Goal: Task Accomplishment & Management: Use online tool/utility

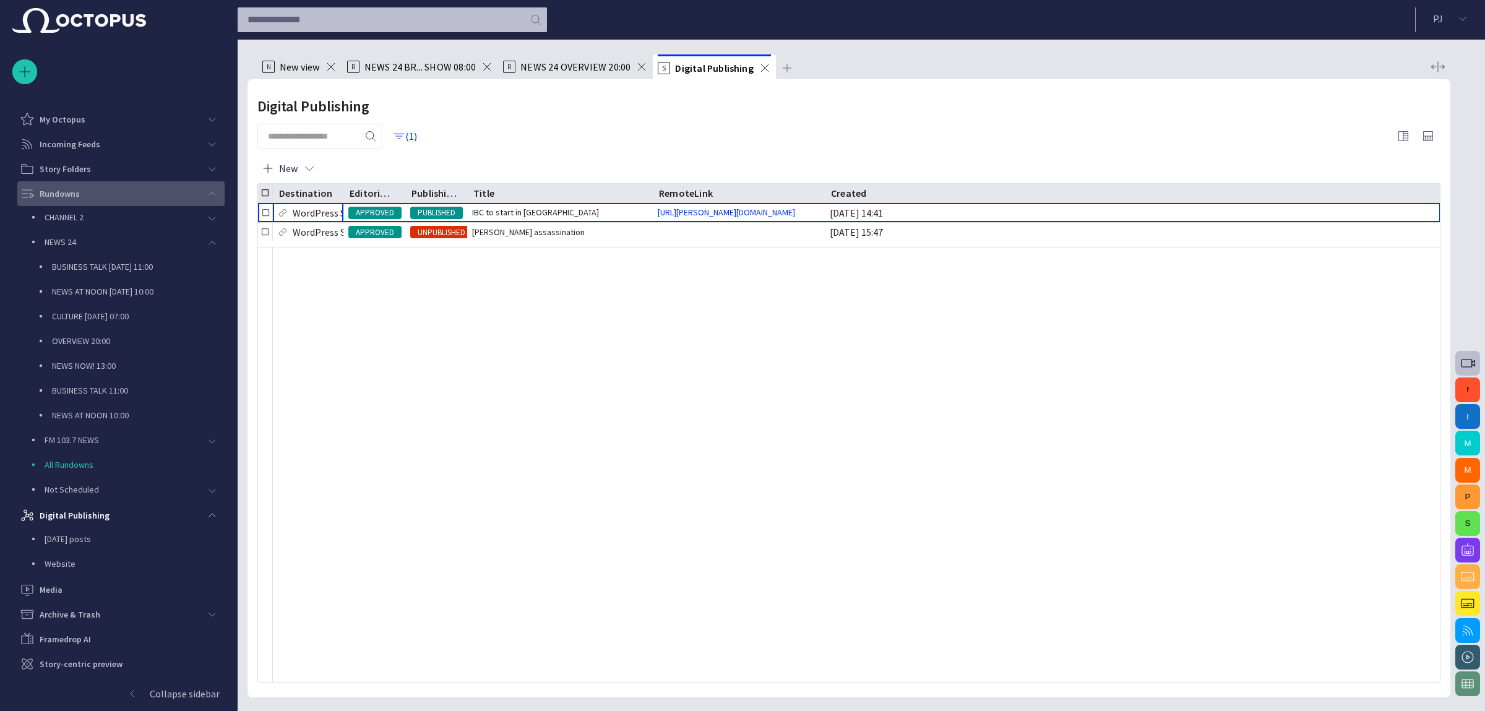
click at [210, 194] on span "main menu" at bounding box center [212, 194] width 10 height 10
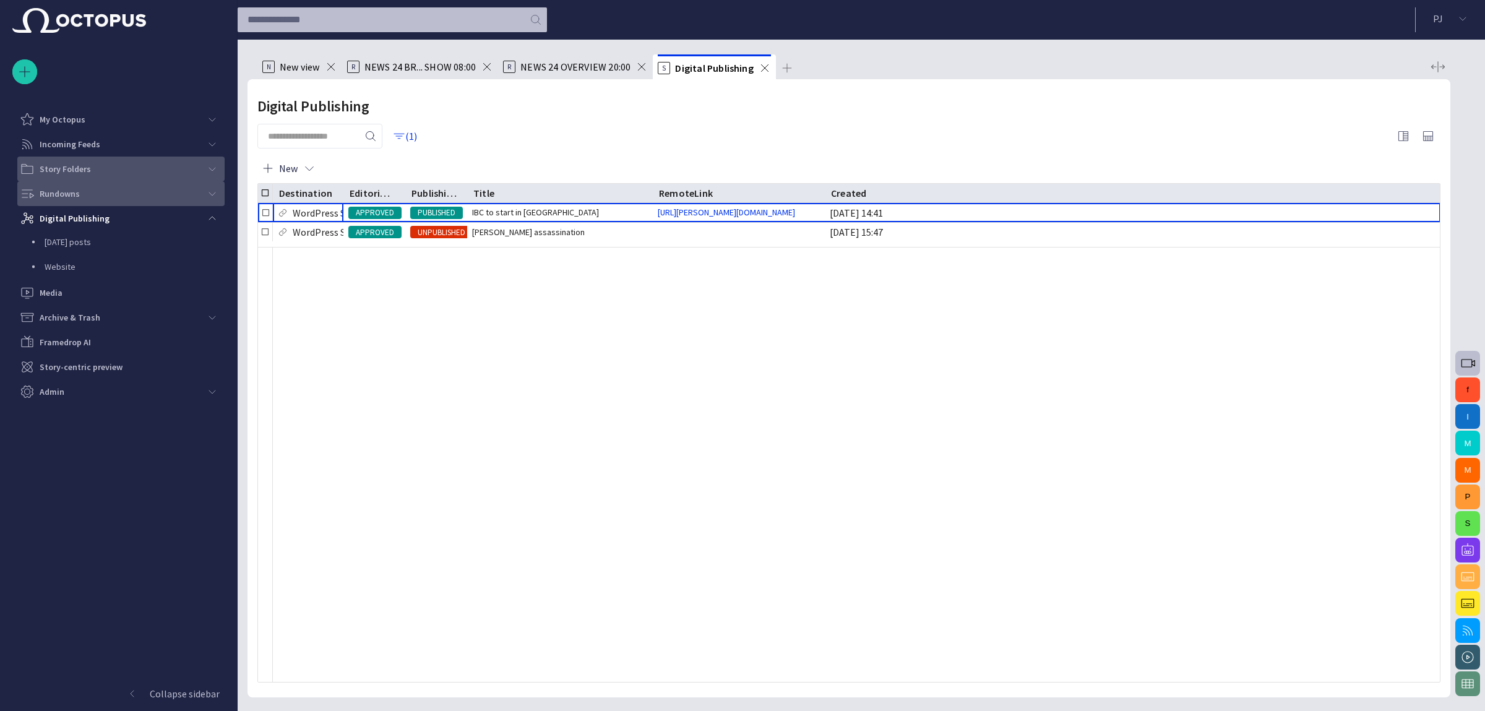
click at [211, 173] on span "main menu" at bounding box center [212, 169] width 10 height 10
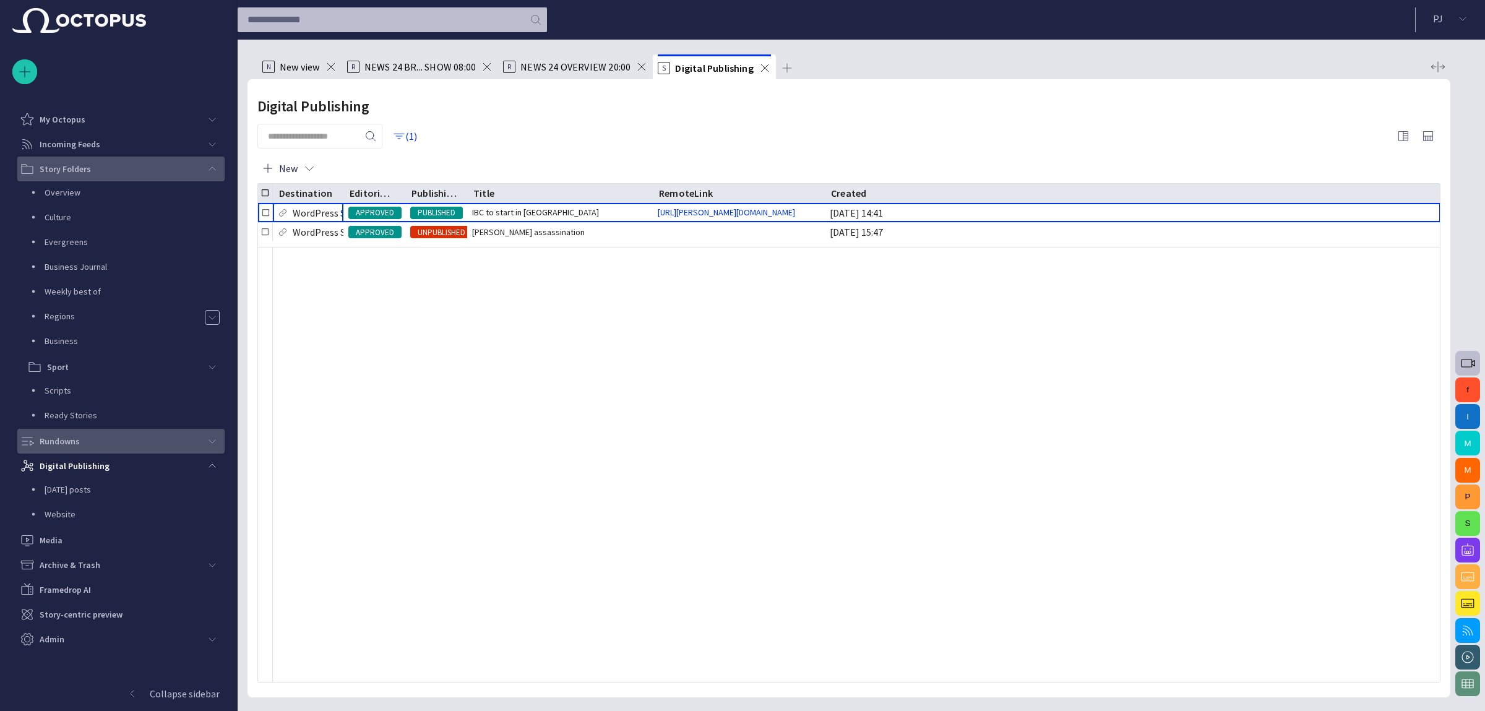
click at [211, 173] on span "main menu" at bounding box center [212, 169] width 10 height 10
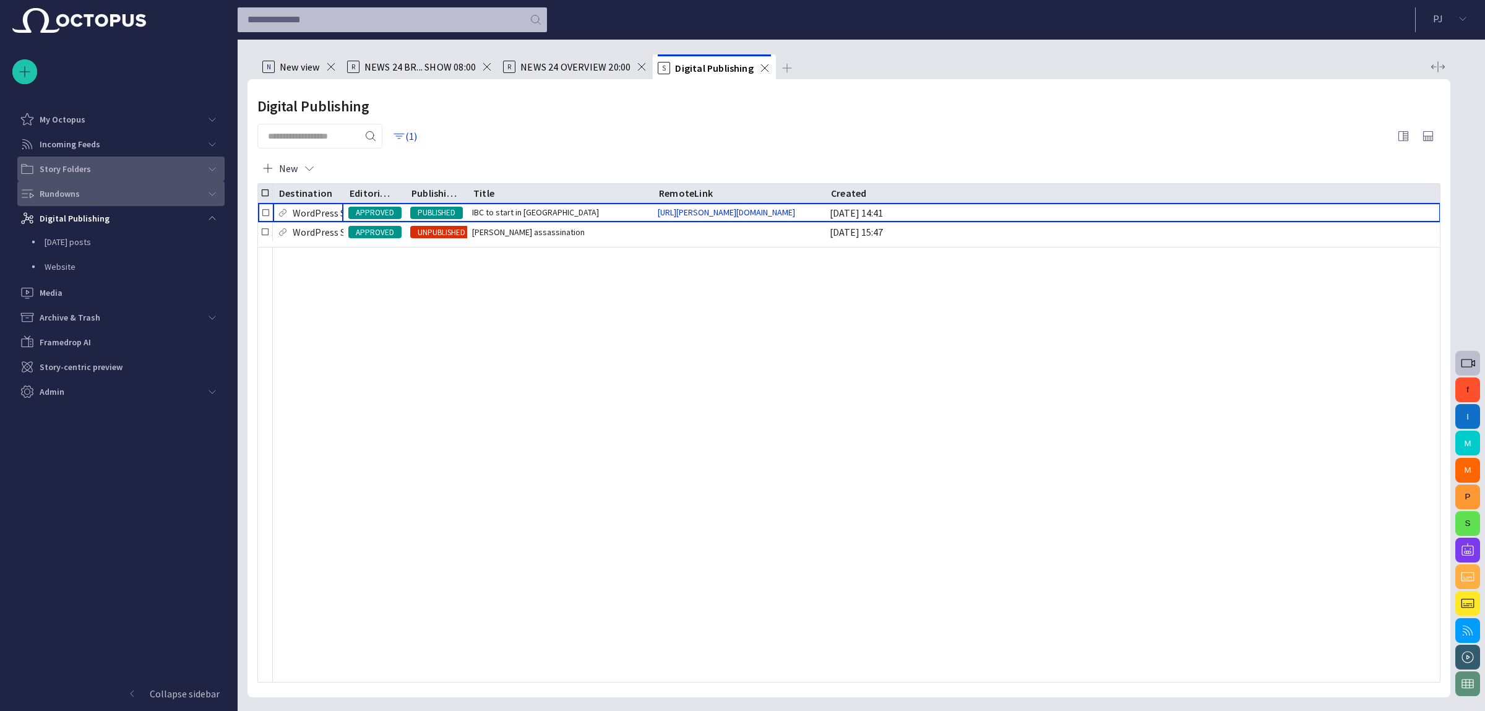
click at [222, 188] on div "main menu" at bounding box center [212, 193] width 25 height 25
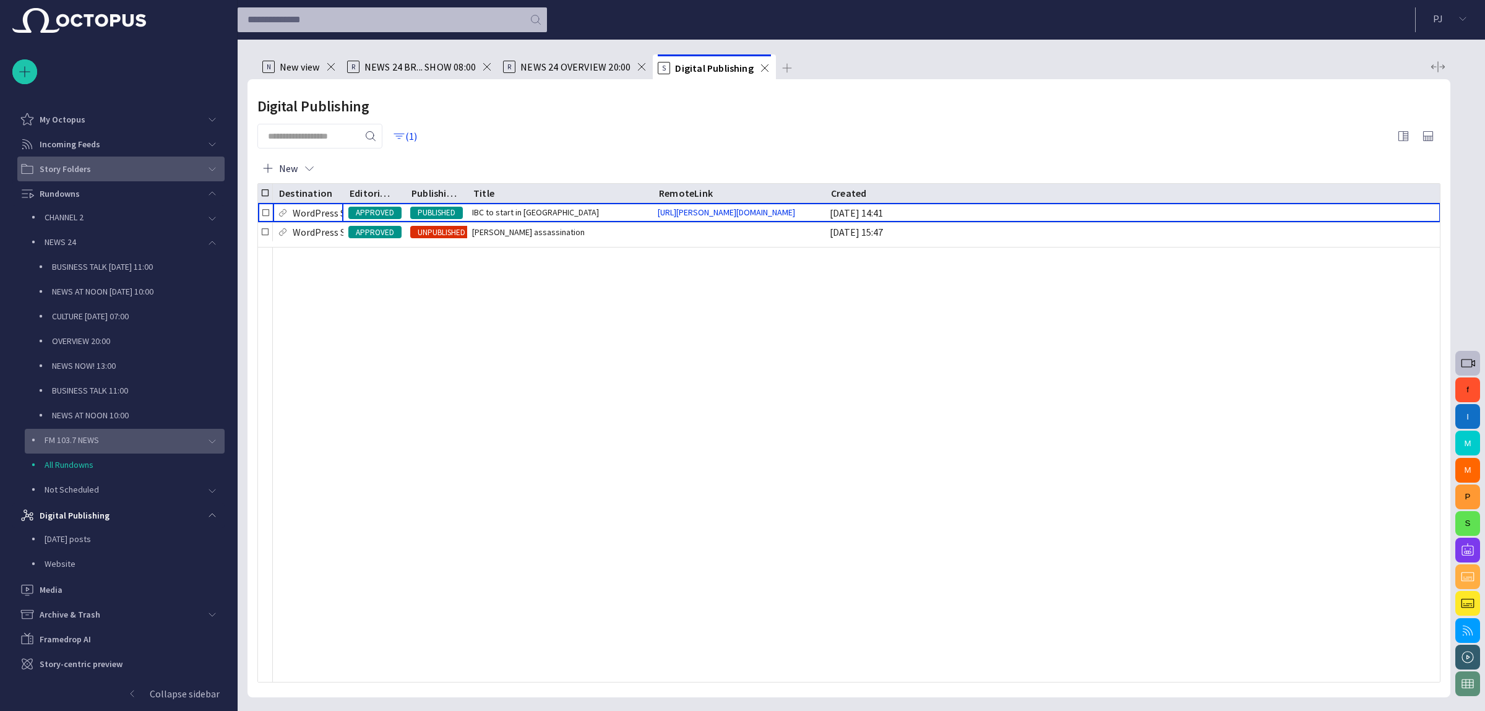
click at [201, 439] on div "main menu" at bounding box center [212, 441] width 25 height 25
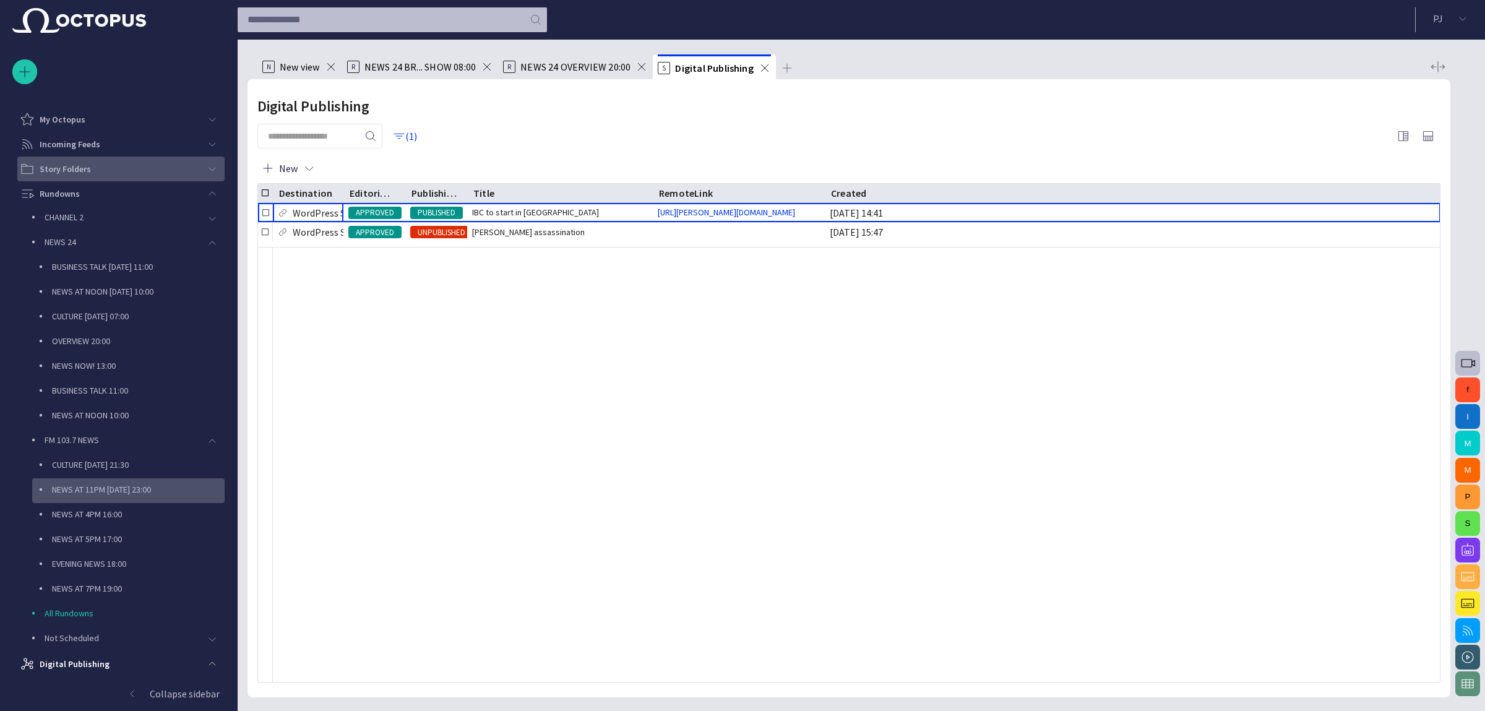
click at [98, 491] on p "NEWS AT 11PM [DATE] 23:00" at bounding box center [138, 489] width 173 height 12
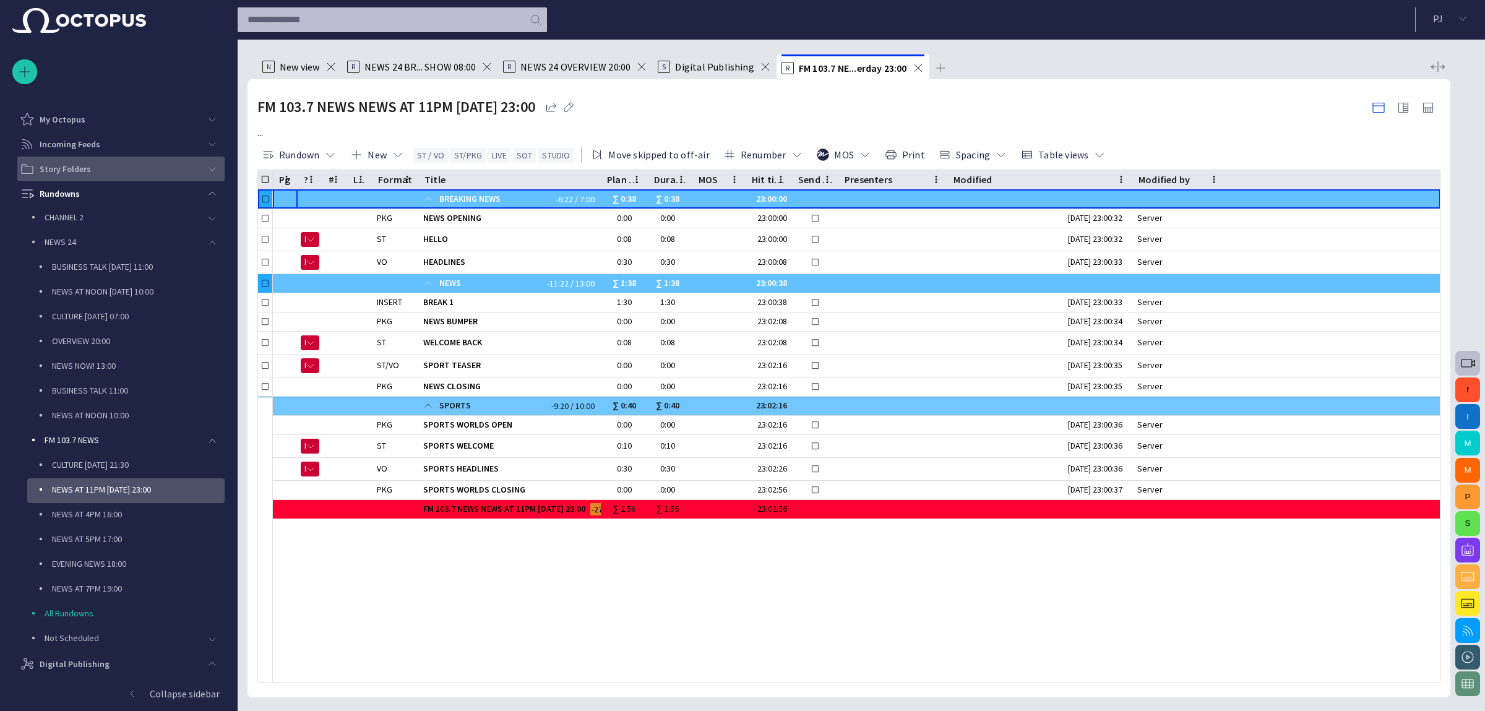
scroll to position [74, 0]
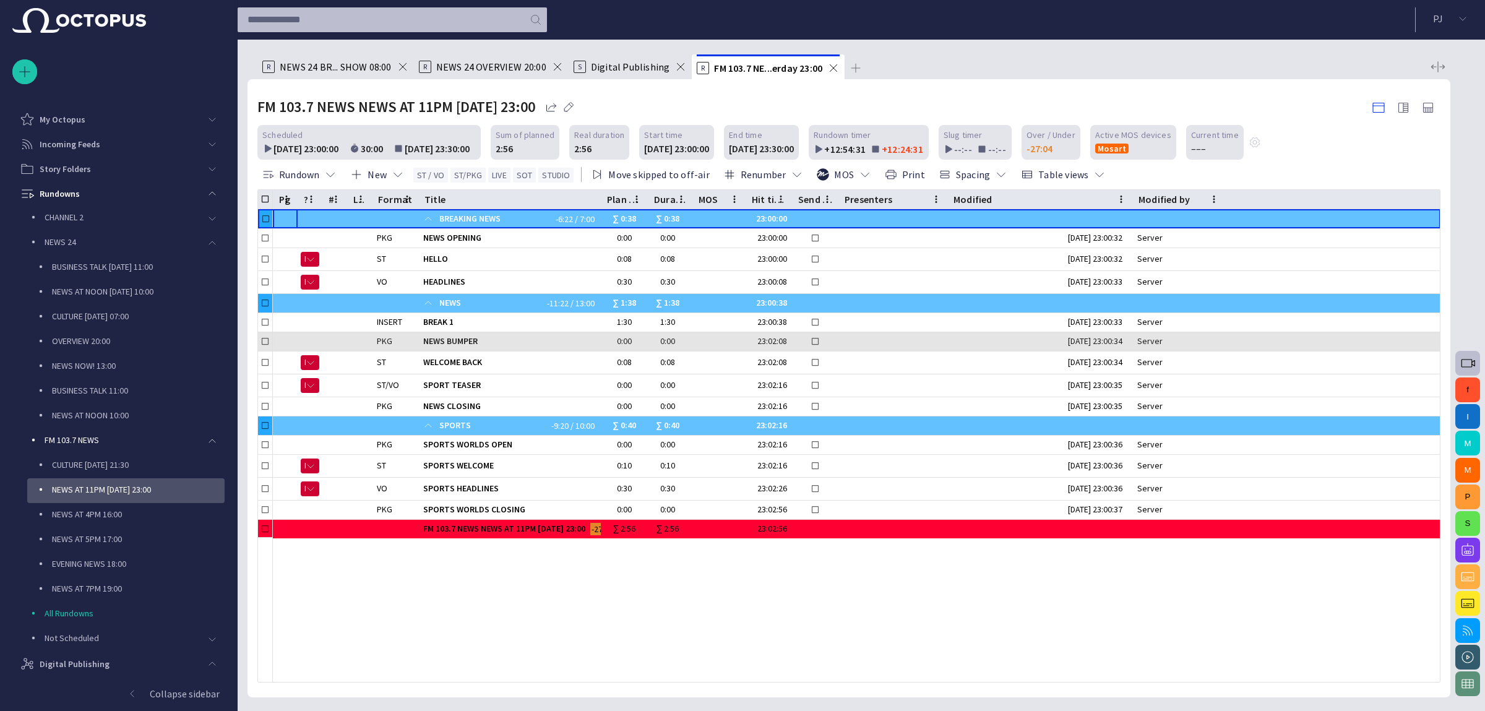
scroll to position [74, 0]
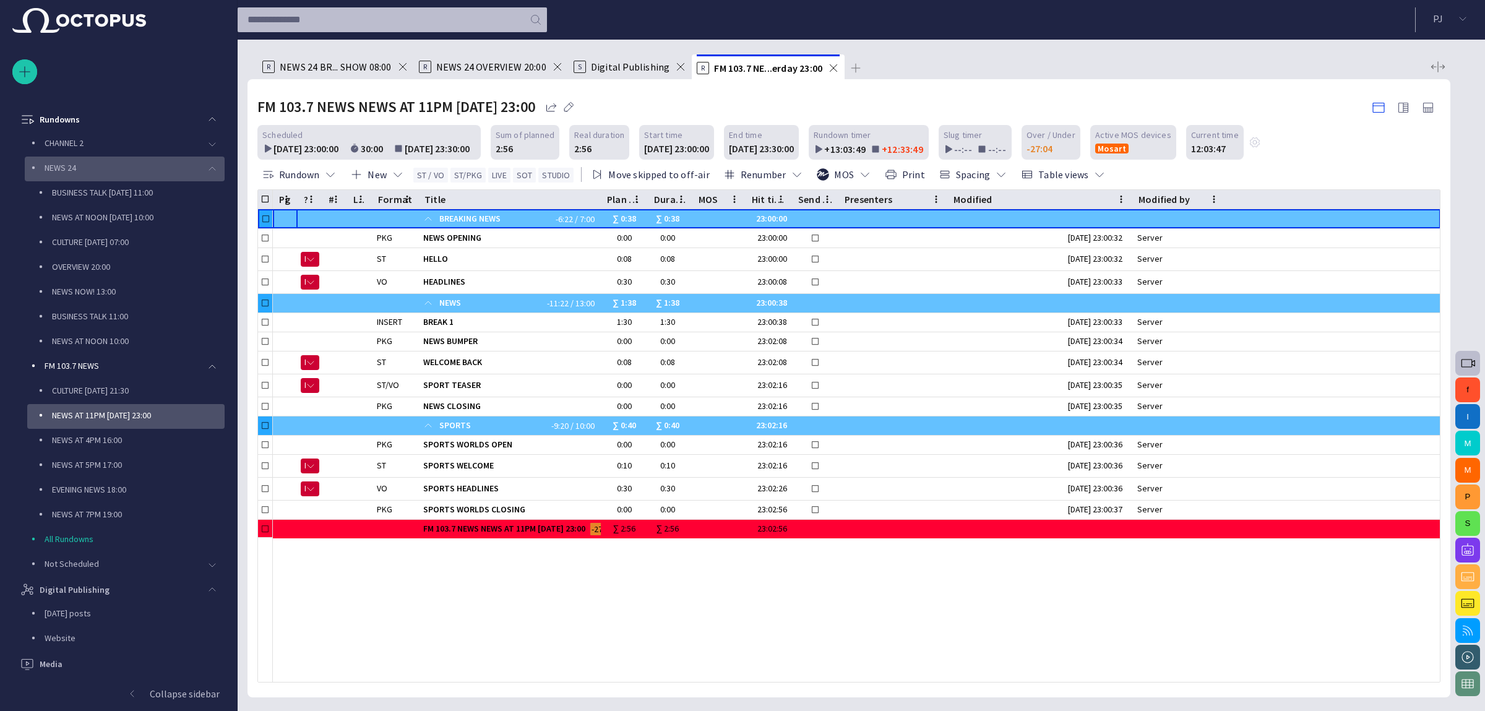
click at [205, 159] on div "main menu" at bounding box center [212, 169] width 25 height 25
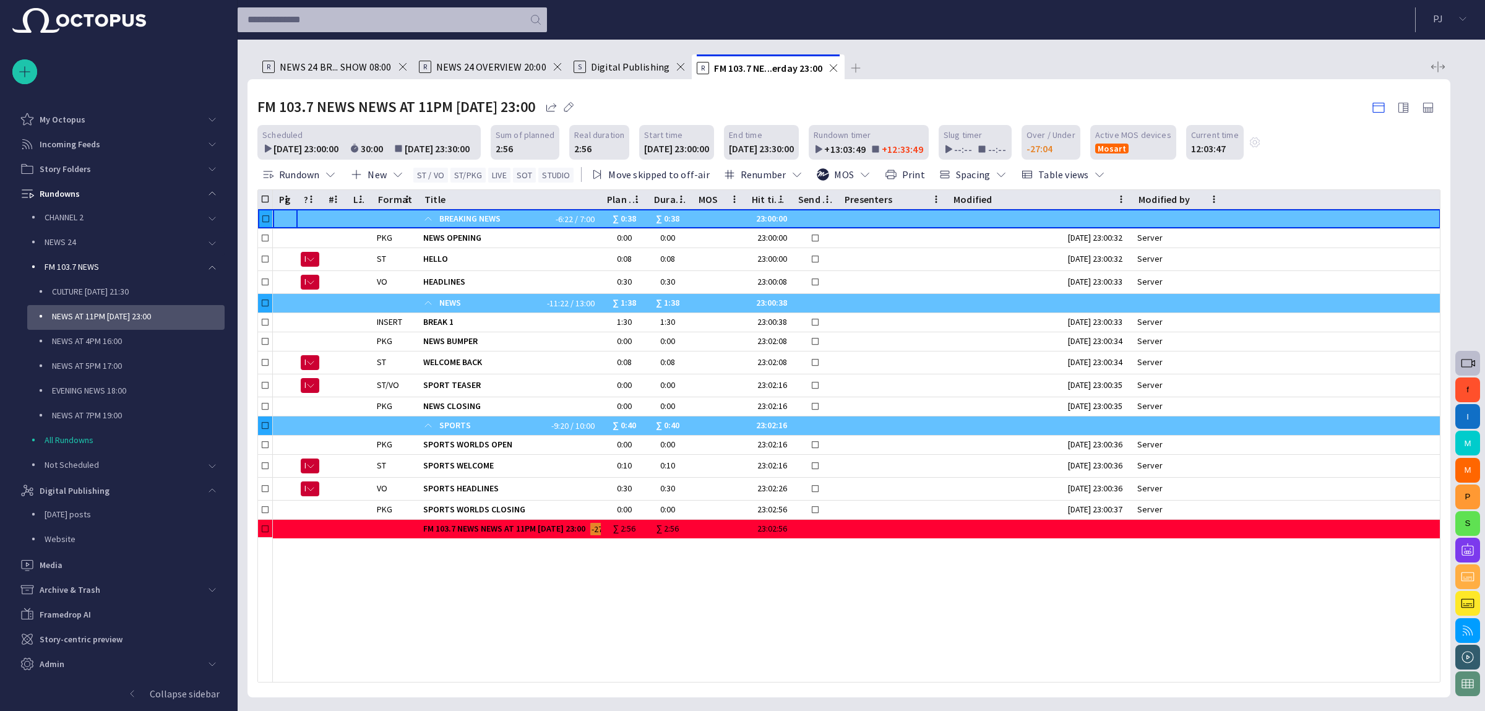
scroll to position [0, 0]
click at [210, 194] on span "main menu" at bounding box center [212, 194] width 10 height 10
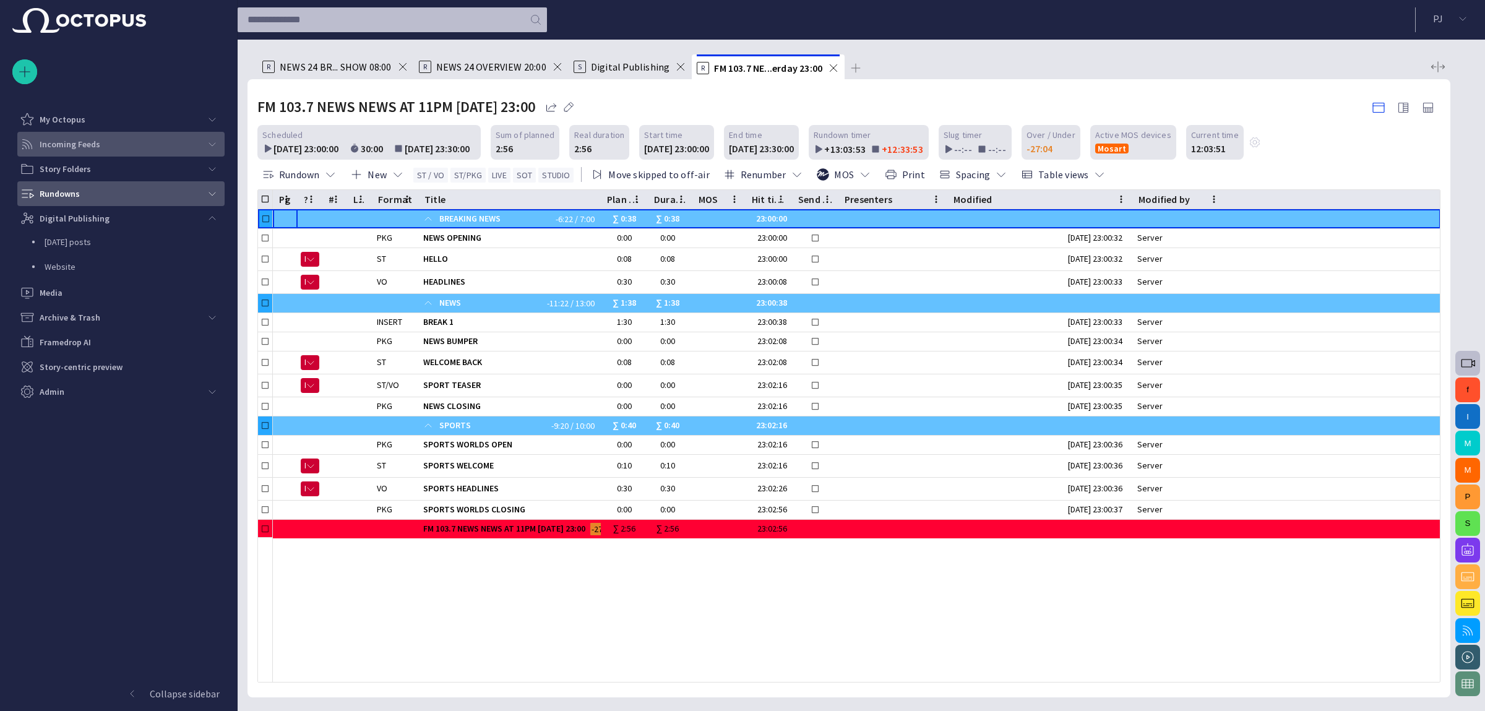
click at [211, 145] on span "main menu" at bounding box center [212, 144] width 10 height 10
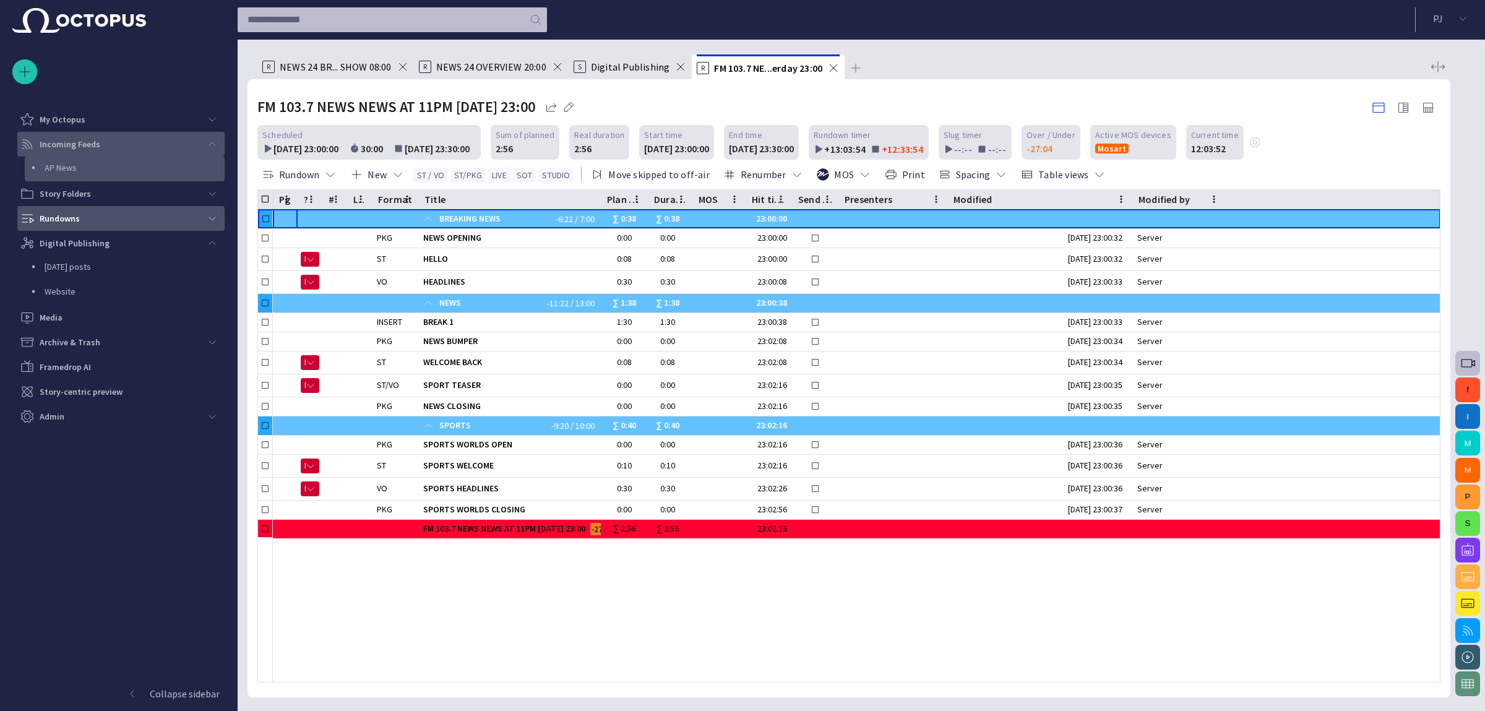
click at [189, 168] on p "AP News" at bounding box center [135, 168] width 180 height 12
click at [210, 146] on span "main menu" at bounding box center [212, 144] width 10 height 10
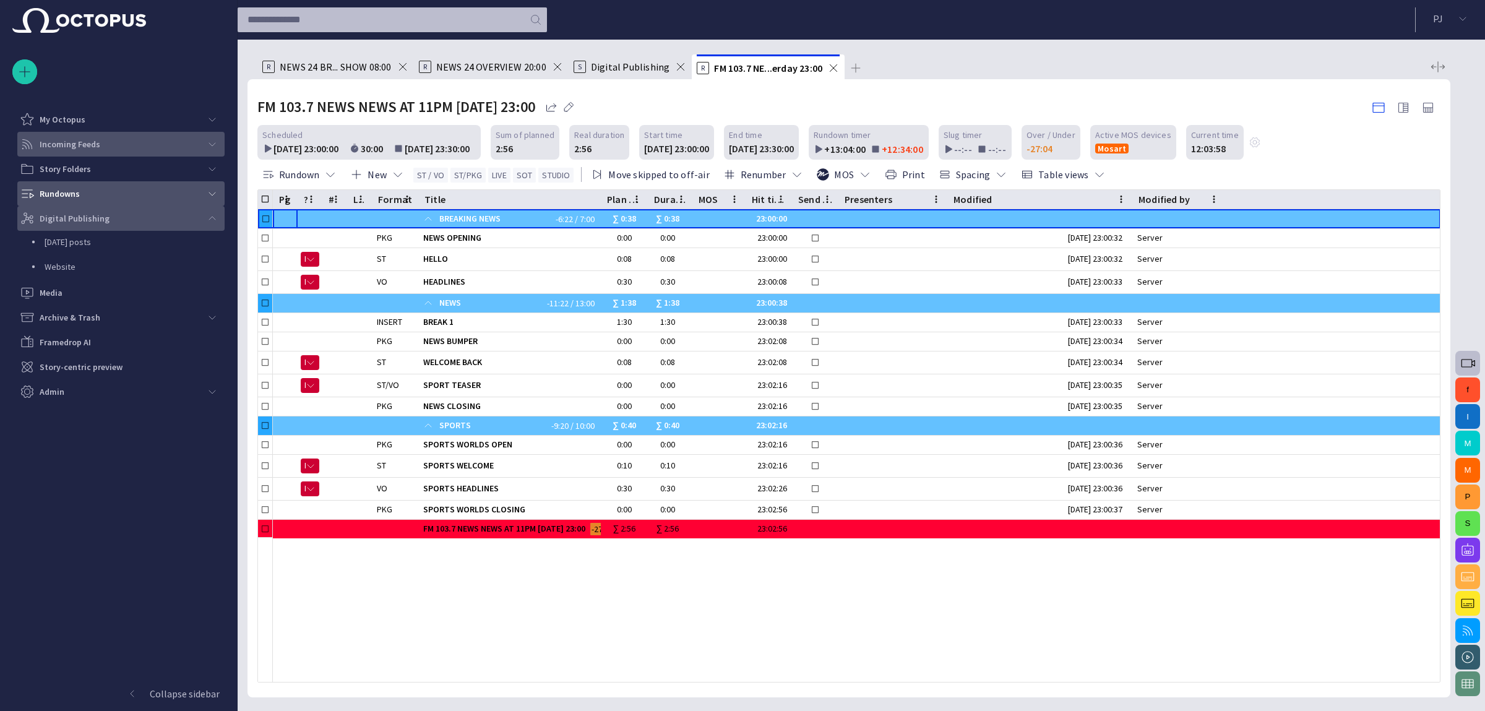
click at [119, 214] on div "Digital Publishing" at bounding box center [110, 219] width 180 height 20
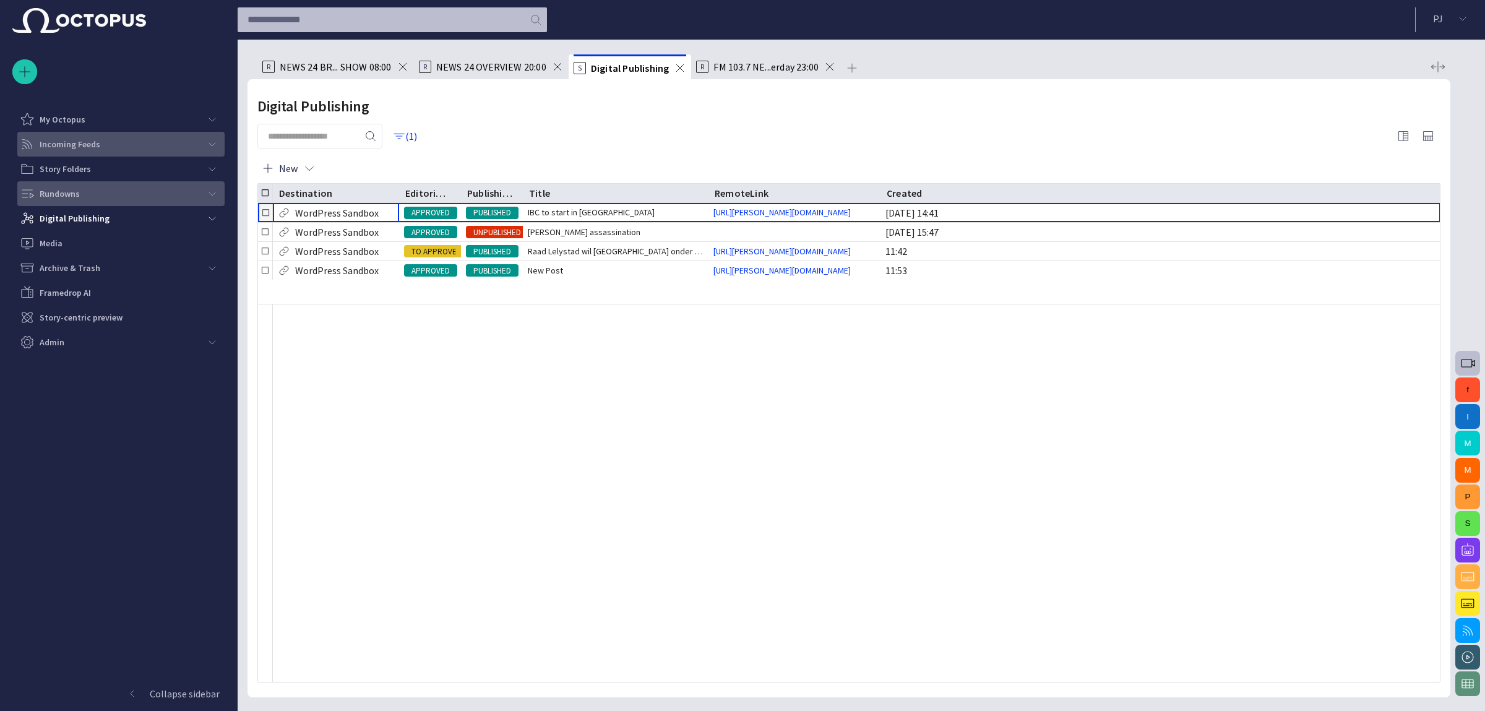
drag, startPoint x: 343, startPoint y: 195, endPoint x: 399, endPoint y: 205, distance: 56.6
click at [399, 205] on div "Destination Editorial status Publishing status Title RemoteLink Created WordPre…" at bounding box center [849, 433] width 1182 height 498
click at [423, 132] on button "(1)" at bounding box center [405, 136] width 36 height 22
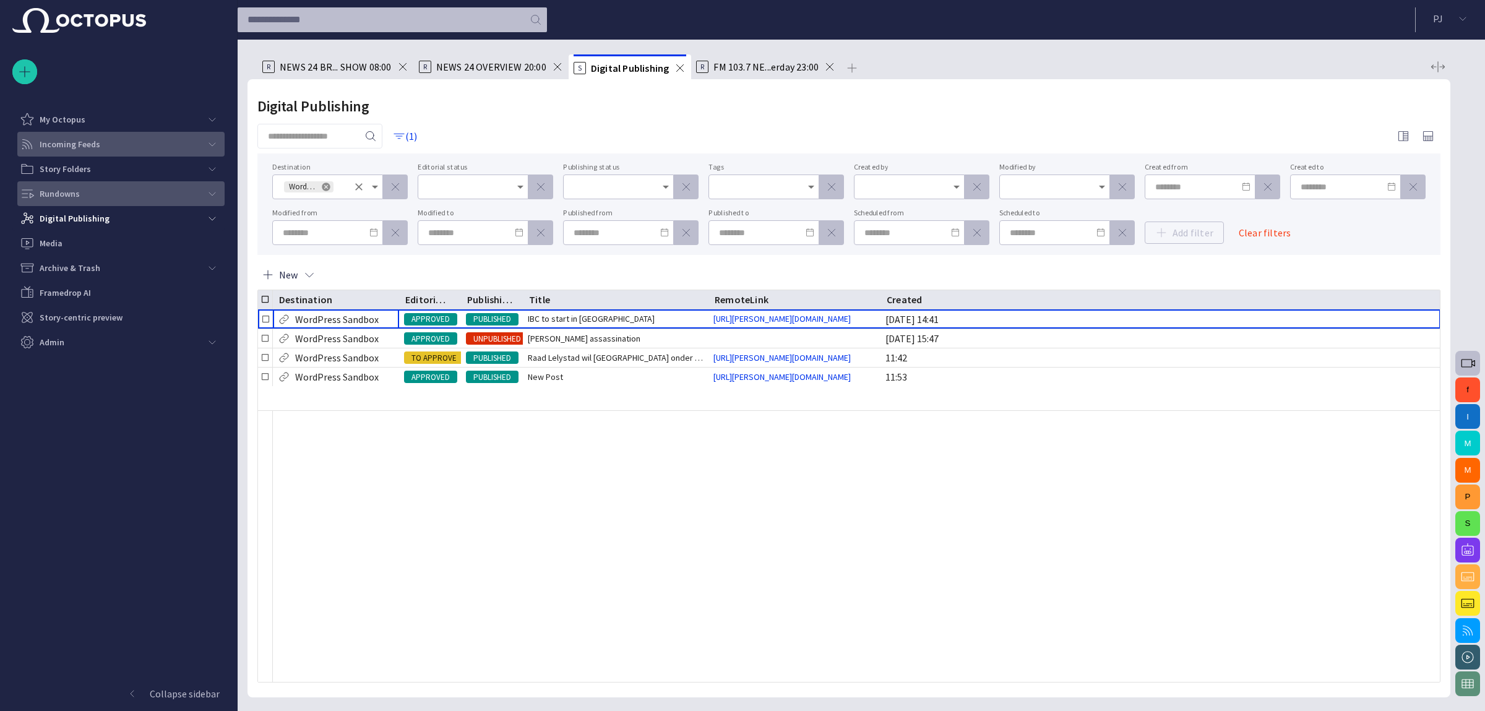
click at [326, 184] on icon at bounding box center [326, 187] width 8 height 8
click at [556, 457] on div at bounding box center [857, 546] width 1168 height 272
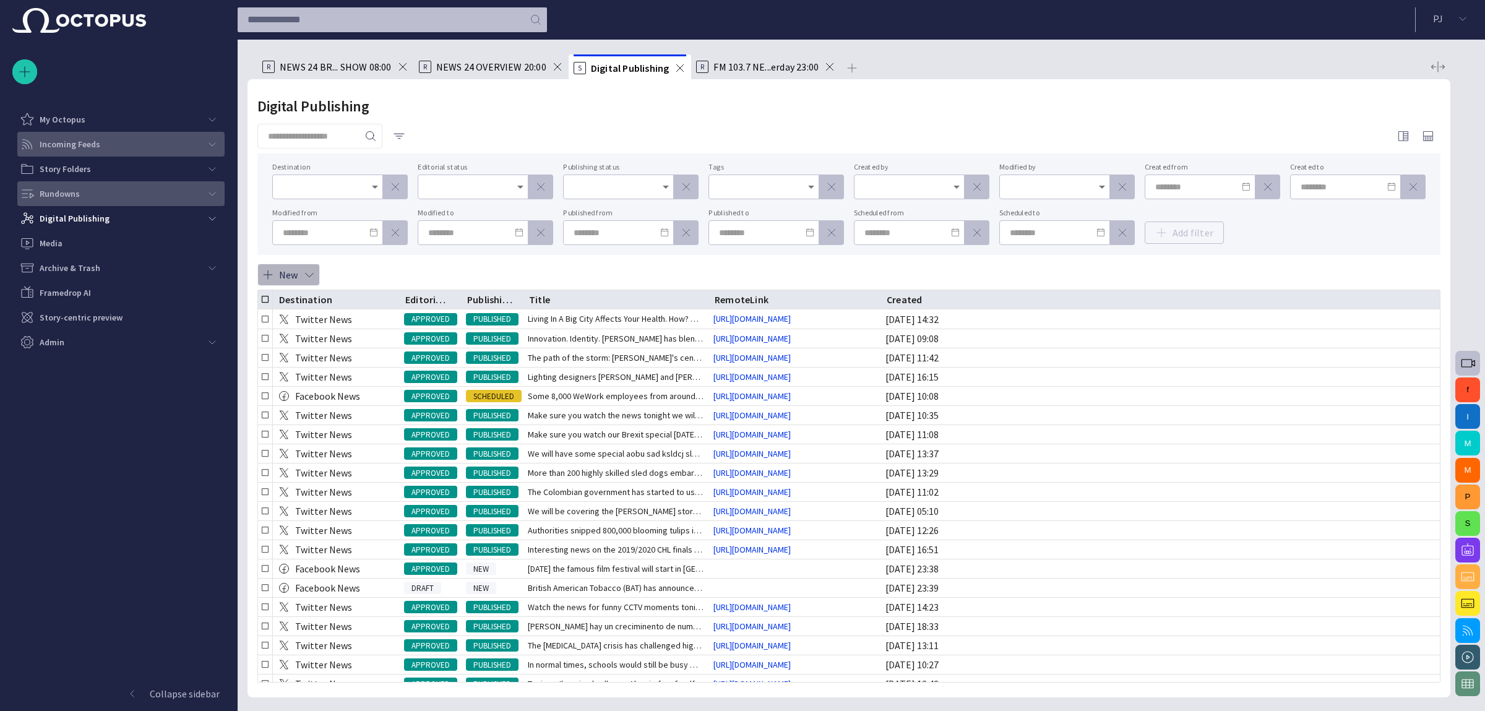
click at [287, 267] on button "New" at bounding box center [288, 275] width 63 height 22
click at [335, 391] on li "WordPress Sandbox" at bounding box center [322, 391] width 131 height 22
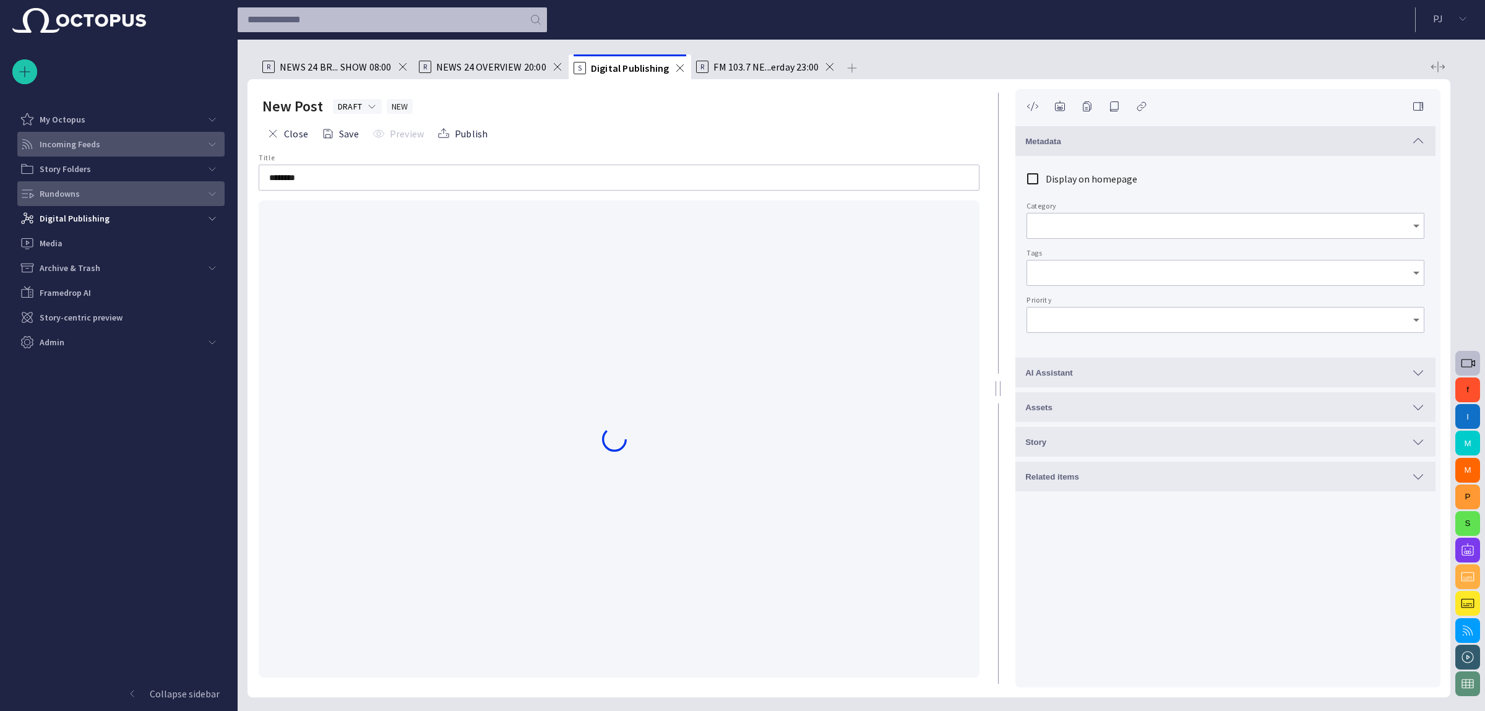
type input "*"
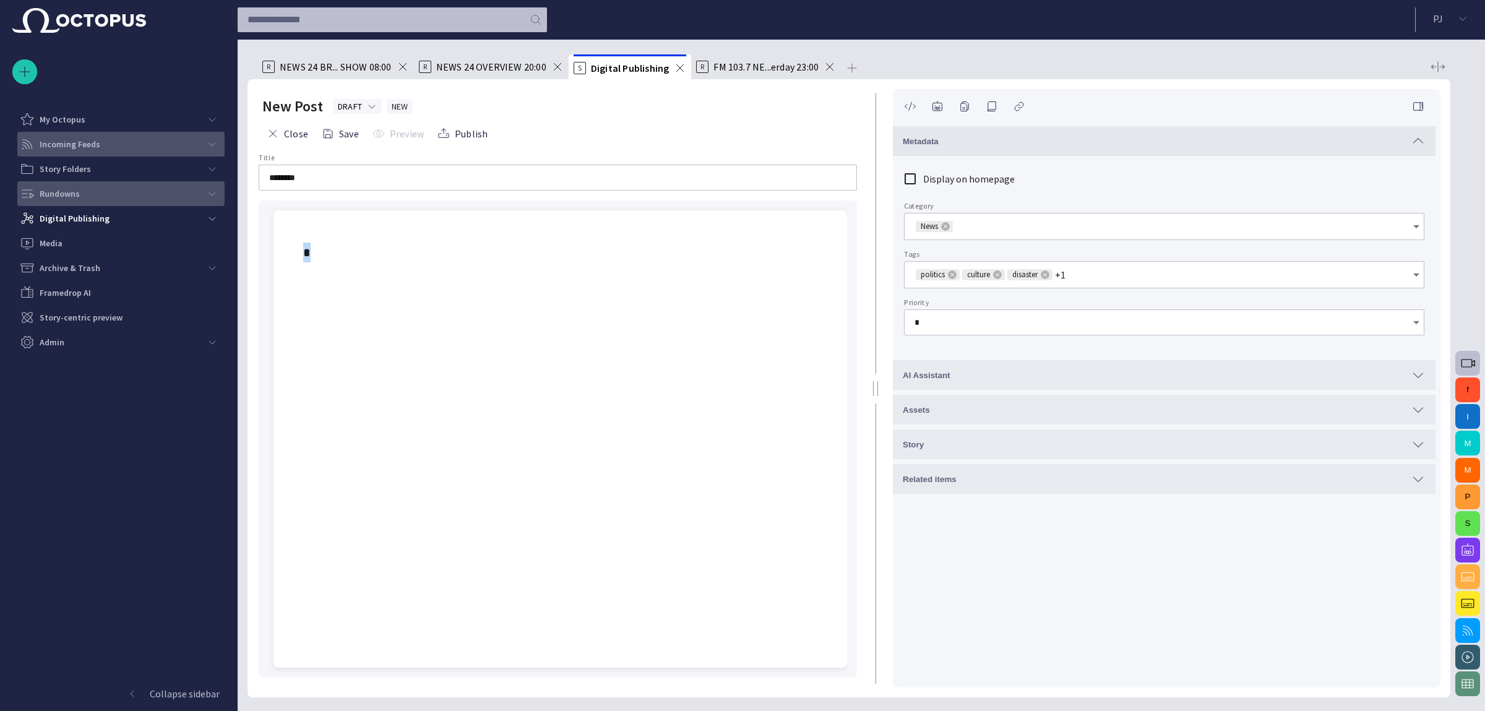
drag, startPoint x: 1003, startPoint y: 243, endPoint x: 876, endPoint y: 294, distance: 136.9
click at [876, 294] on div at bounding box center [875, 388] width 15 height 618
click at [576, 301] on div at bounding box center [560, 481] width 554 height 373
click at [681, 72] on span at bounding box center [680, 68] width 12 height 12
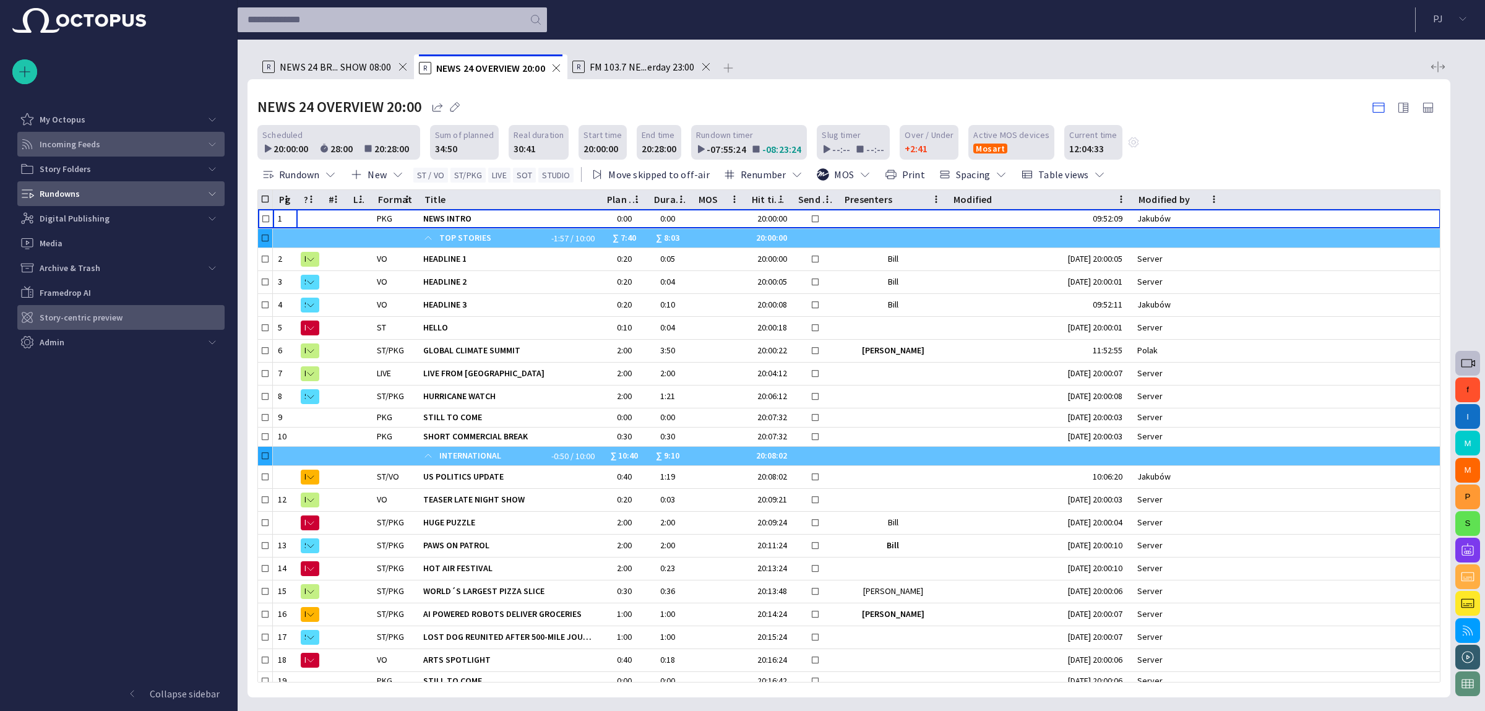
click at [114, 308] on div "Story-centric preview" at bounding box center [122, 318] width 205 height 20
